Goal: Information Seeking & Learning: Learn about a topic

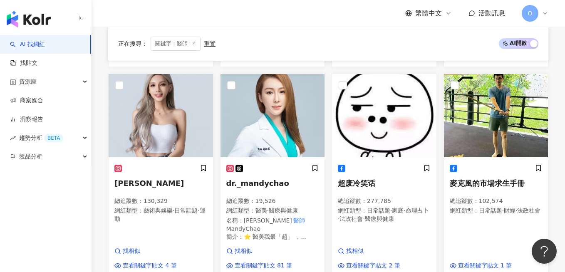
scroll to position [30, 0]
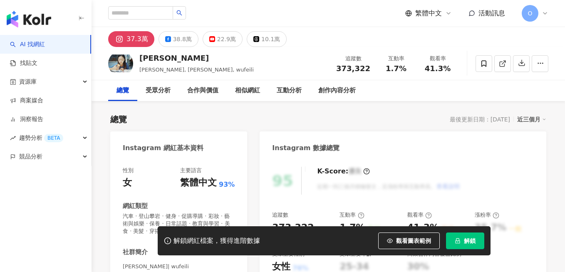
click at [454, 237] on button "解鎖" at bounding box center [465, 240] width 38 height 17
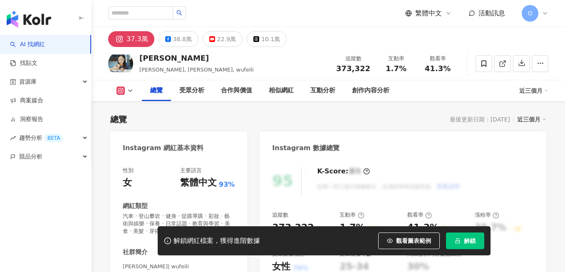
scroll to position [51, 0]
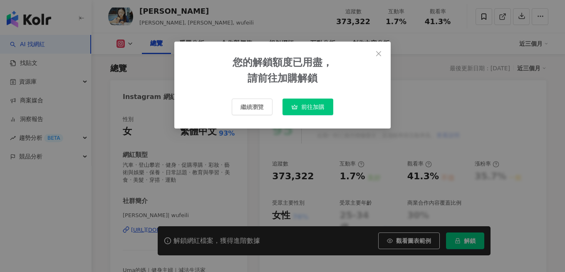
click at [421, 190] on div "您的解鎖額度已用盡， 請前往加購解鎖 繼續瀏覽 前往加購" at bounding box center [282, 136] width 565 height 272
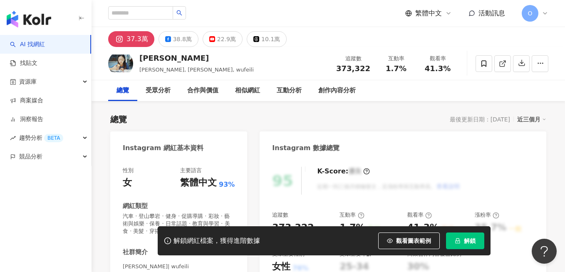
scroll to position [0, 0]
click at [393, 67] on span "1.7%" at bounding box center [395, 68] width 21 height 8
copy span "1.7%"
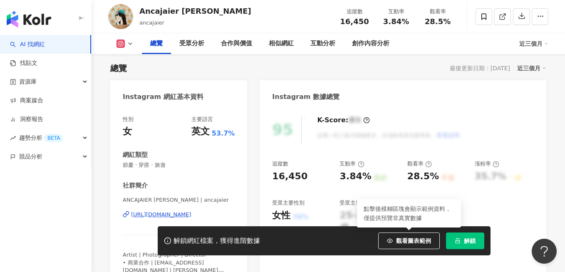
click at [454, 238] on button "解鎖" at bounding box center [465, 240] width 38 height 17
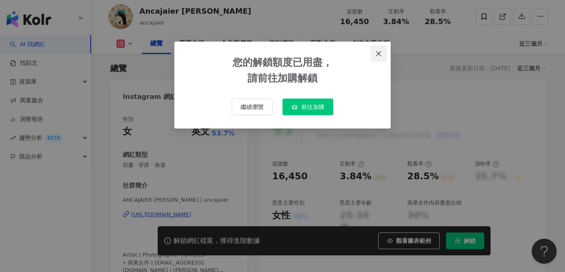
click at [380, 56] on icon "close" at bounding box center [378, 53] width 7 height 7
